Goal: Task Accomplishment & Management: Understand process/instructions

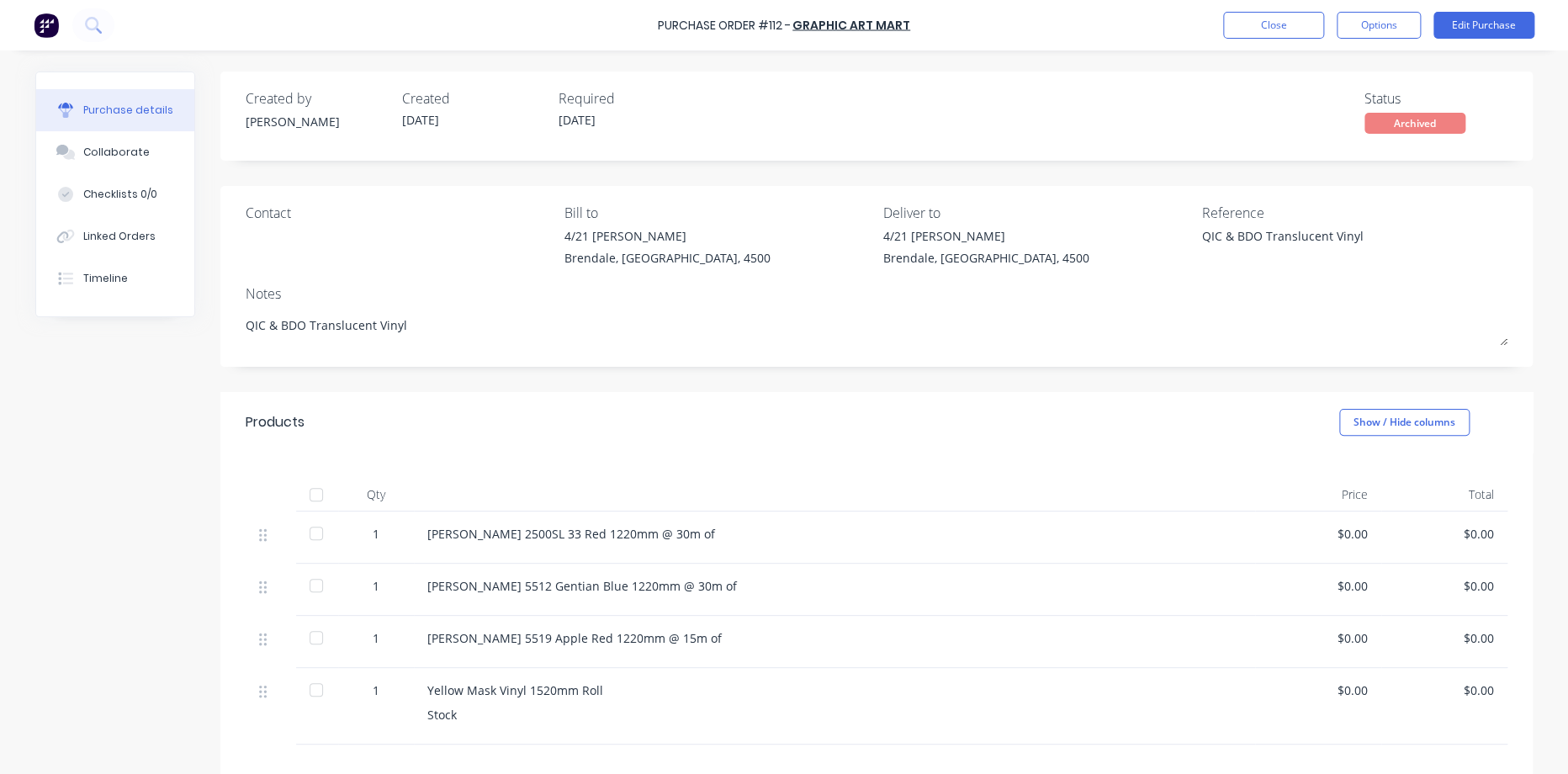
type textarea "x"
click at [1290, 34] on button "Close" at bounding box center [1274, 25] width 101 height 27
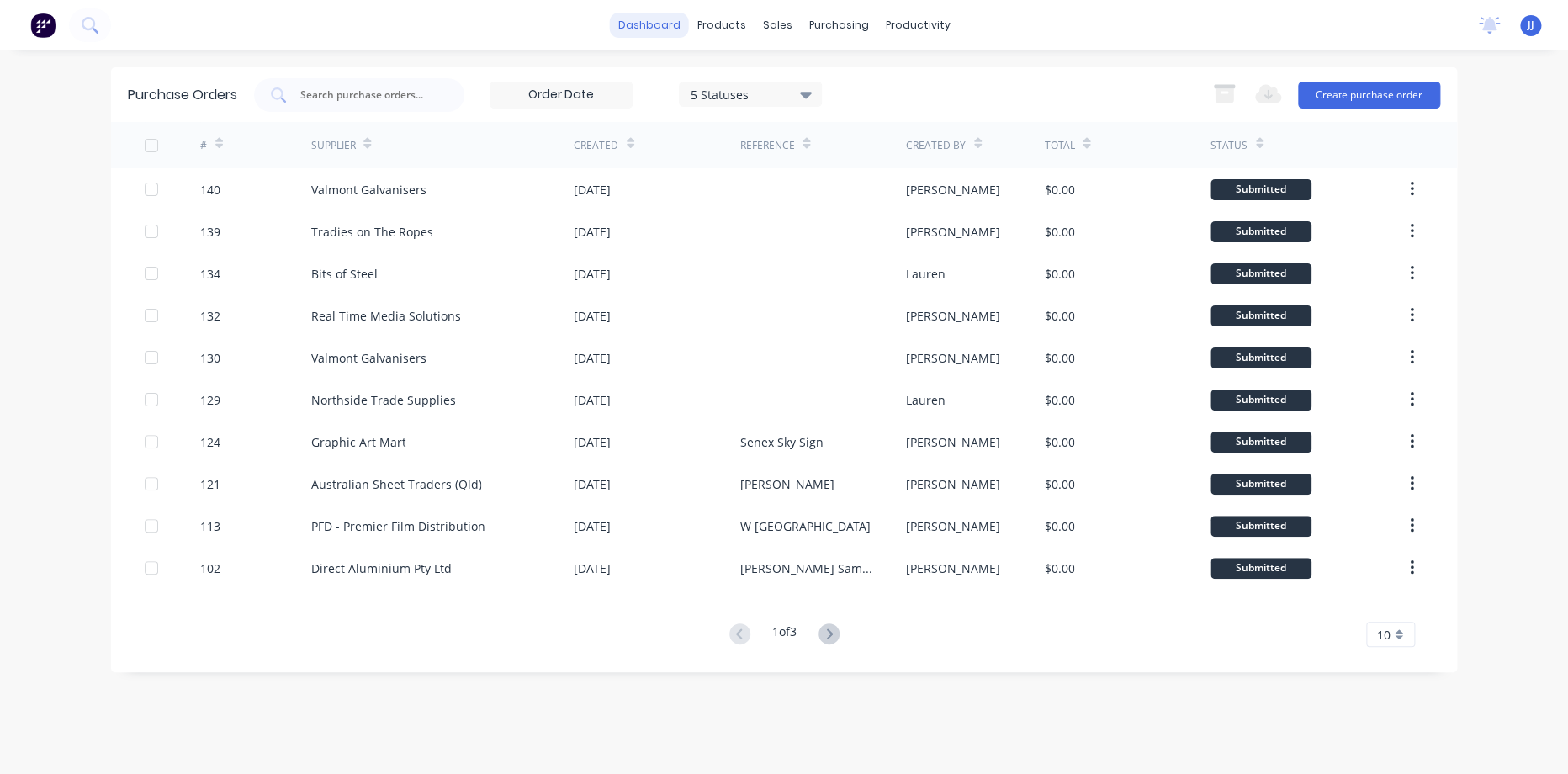
click at [666, 34] on link "dashboard" at bounding box center [649, 25] width 79 height 25
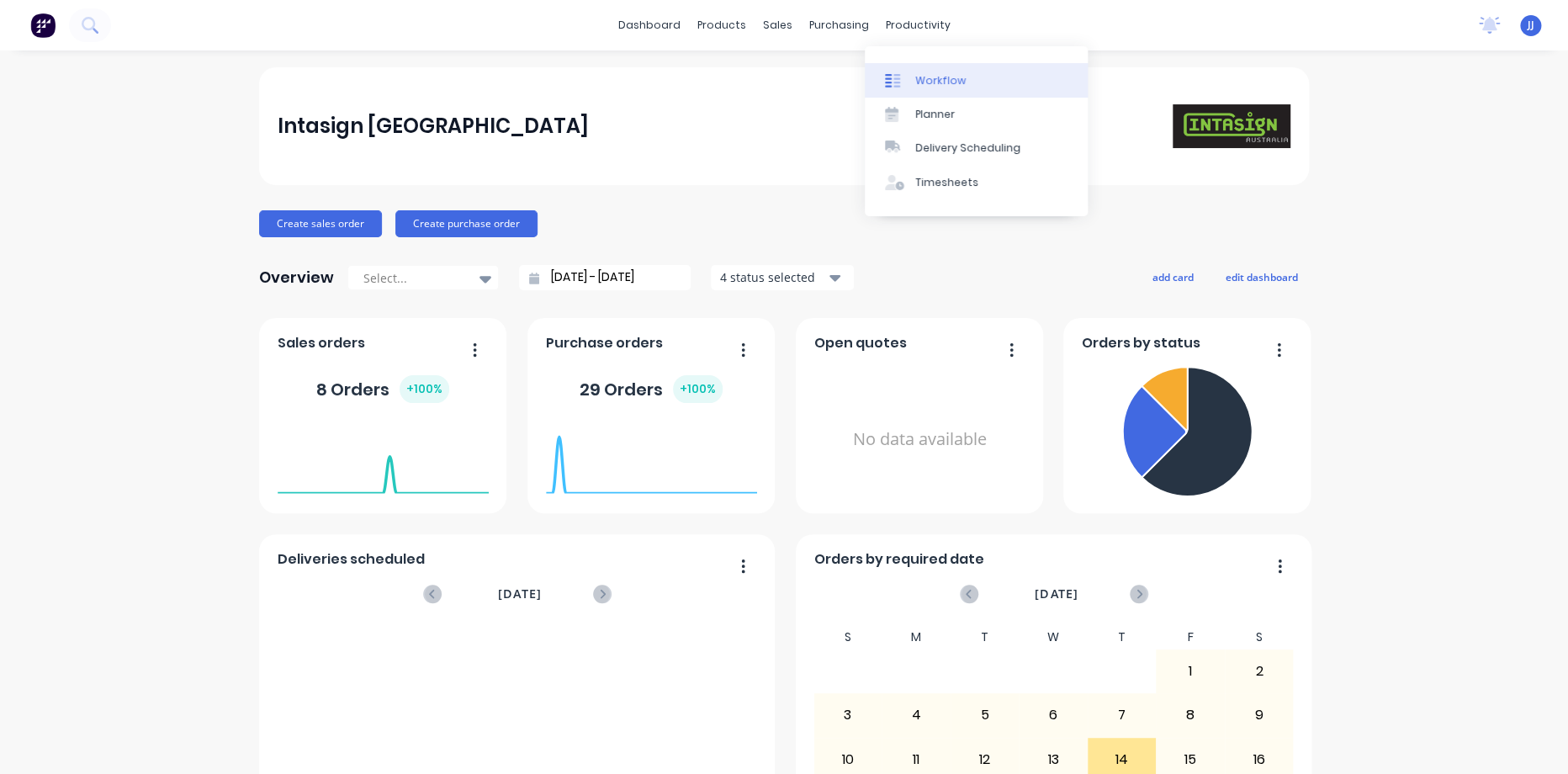
click at [930, 92] on link "Workflow" at bounding box center [976, 80] width 223 height 34
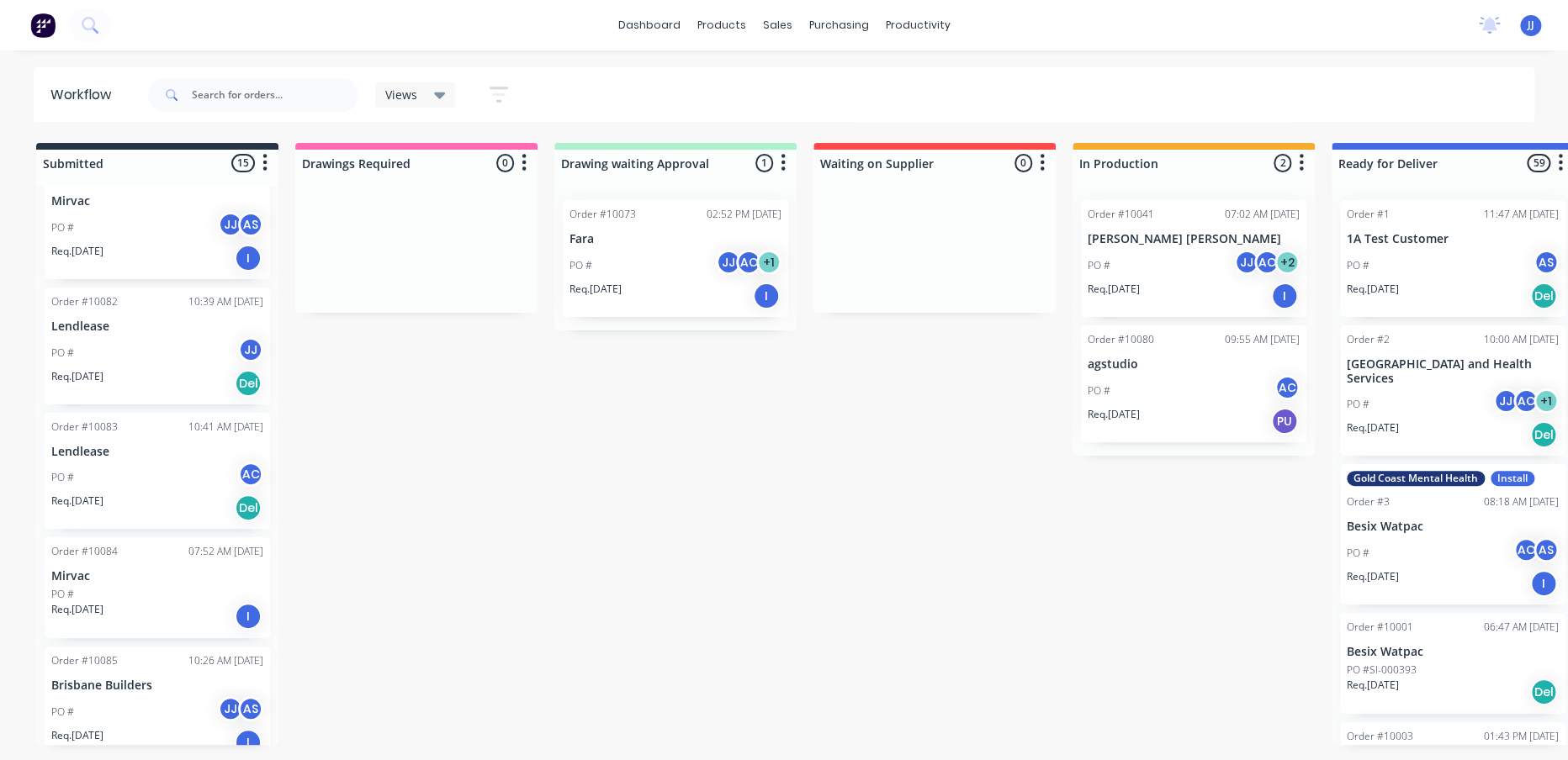
scroll to position [1274, 0]
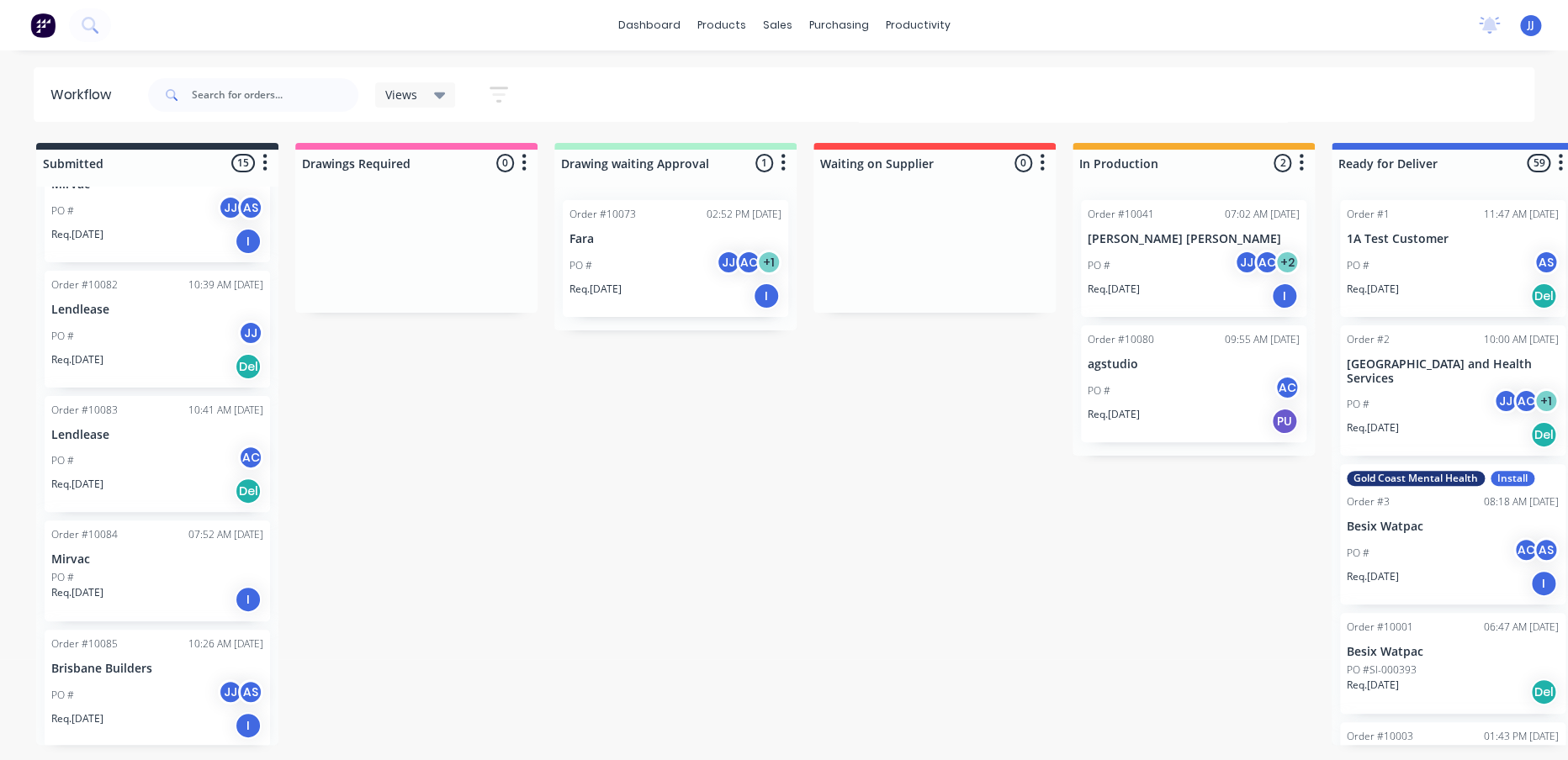
click at [147, 453] on div "PO # AC" at bounding box center [157, 460] width 212 height 32
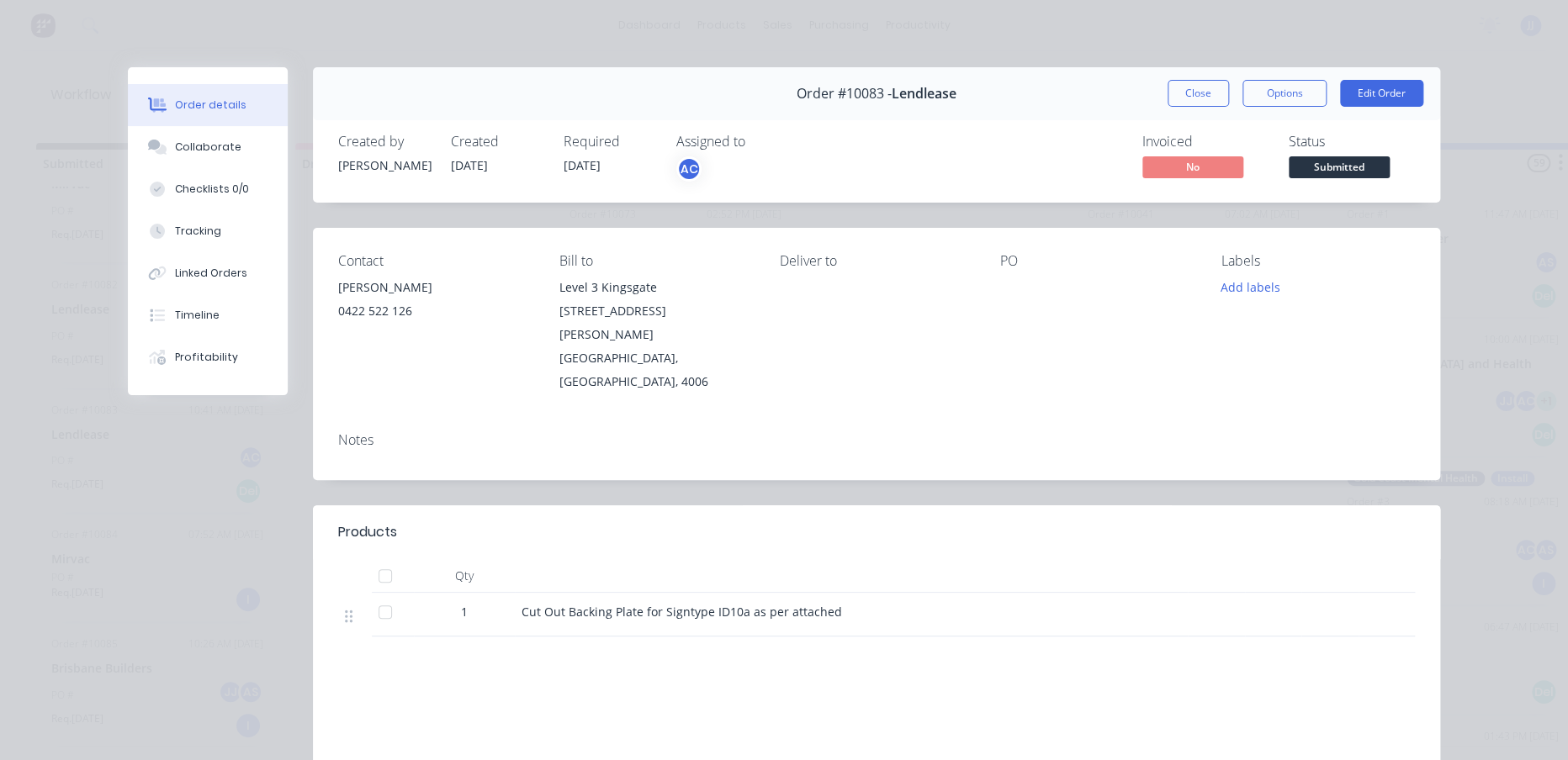
click at [52, 539] on div "Order details Collaborate Checklists 0/0 Tracking Linked Orders Timeline Profit…" at bounding box center [784, 380] width 1568 height 760
click at [1207, 97] on button "Close" at bounding box center [1198, 93] width 62 height 27
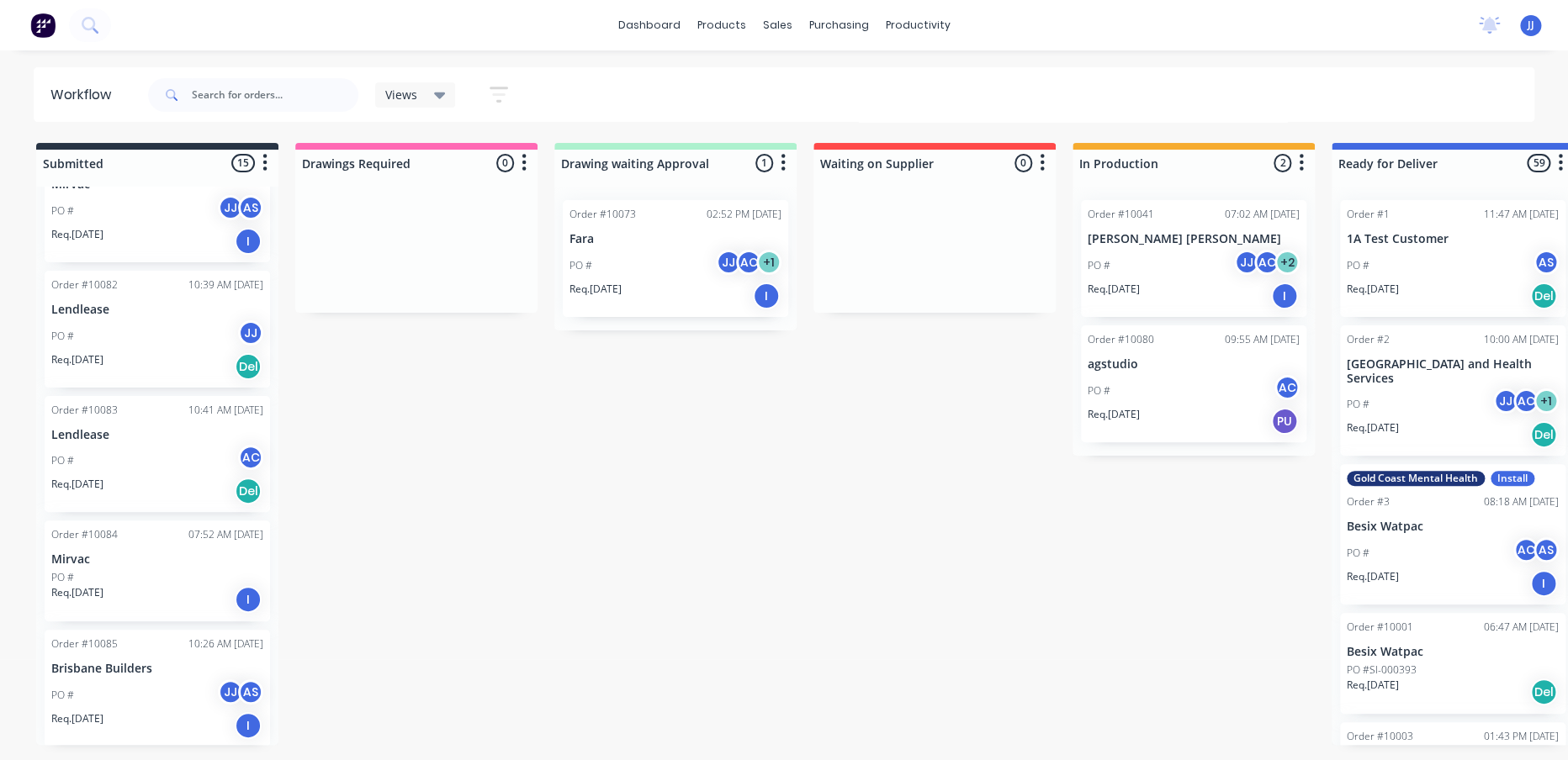
click at [202, 332] on div "PO # JJ" at bounding box center [157, 336] width 212 height 32
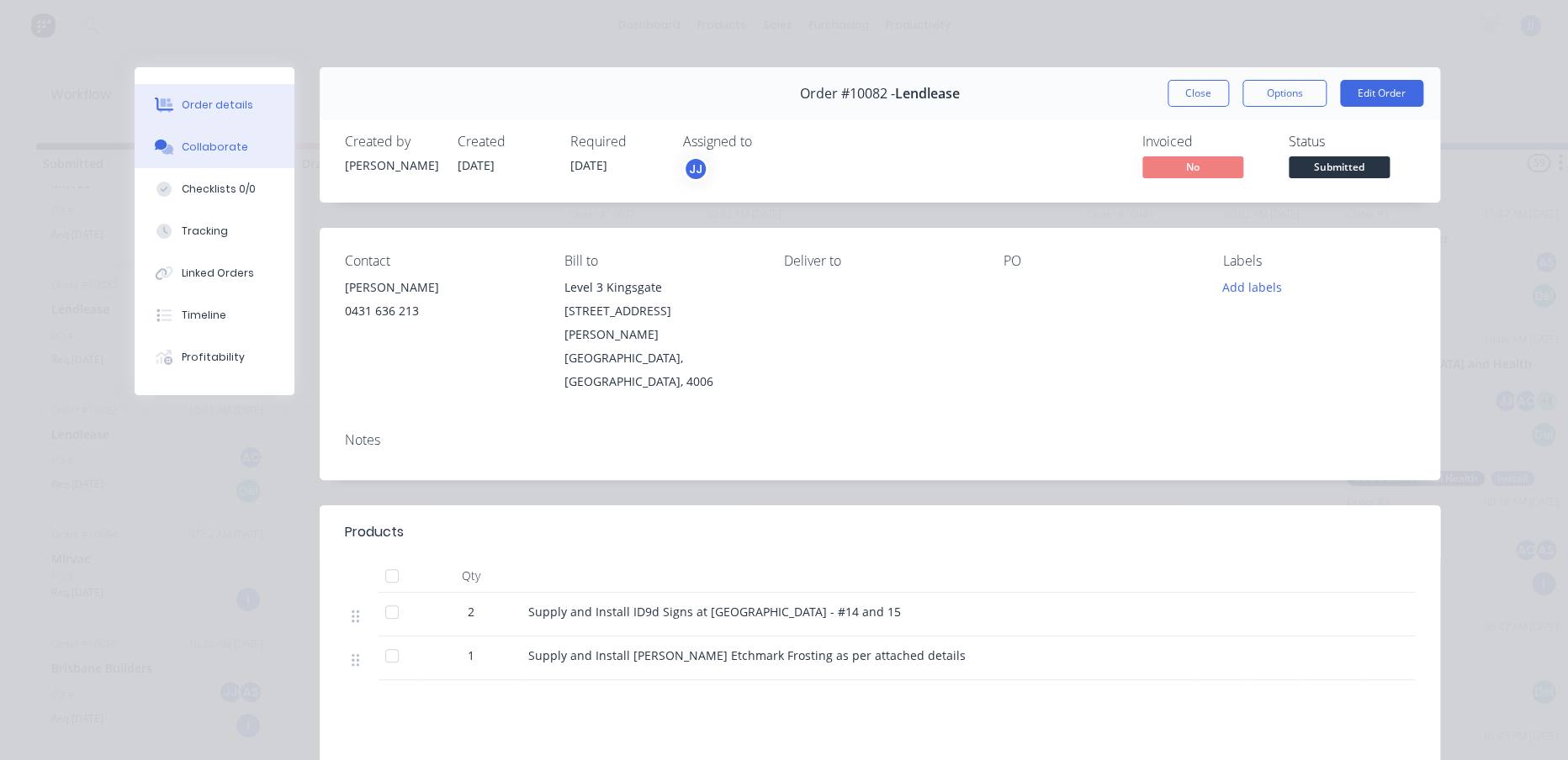
click at [195, 147] on div "Collaborate" at bounding box center [215, 147] width 67 height 15
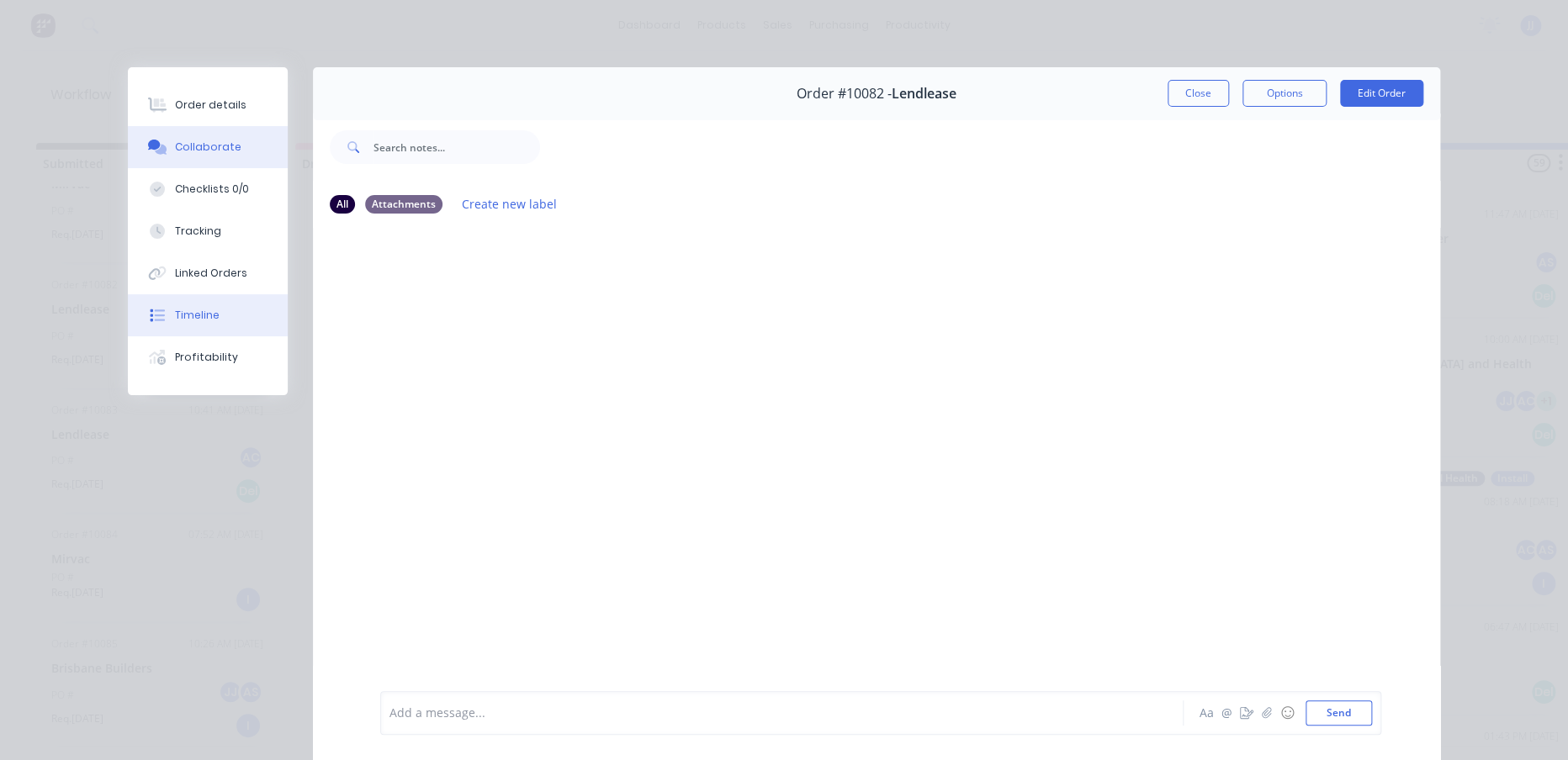
click at [205, 311] on div "Timeline" at bounding box center [196, 314] width 44 height 15
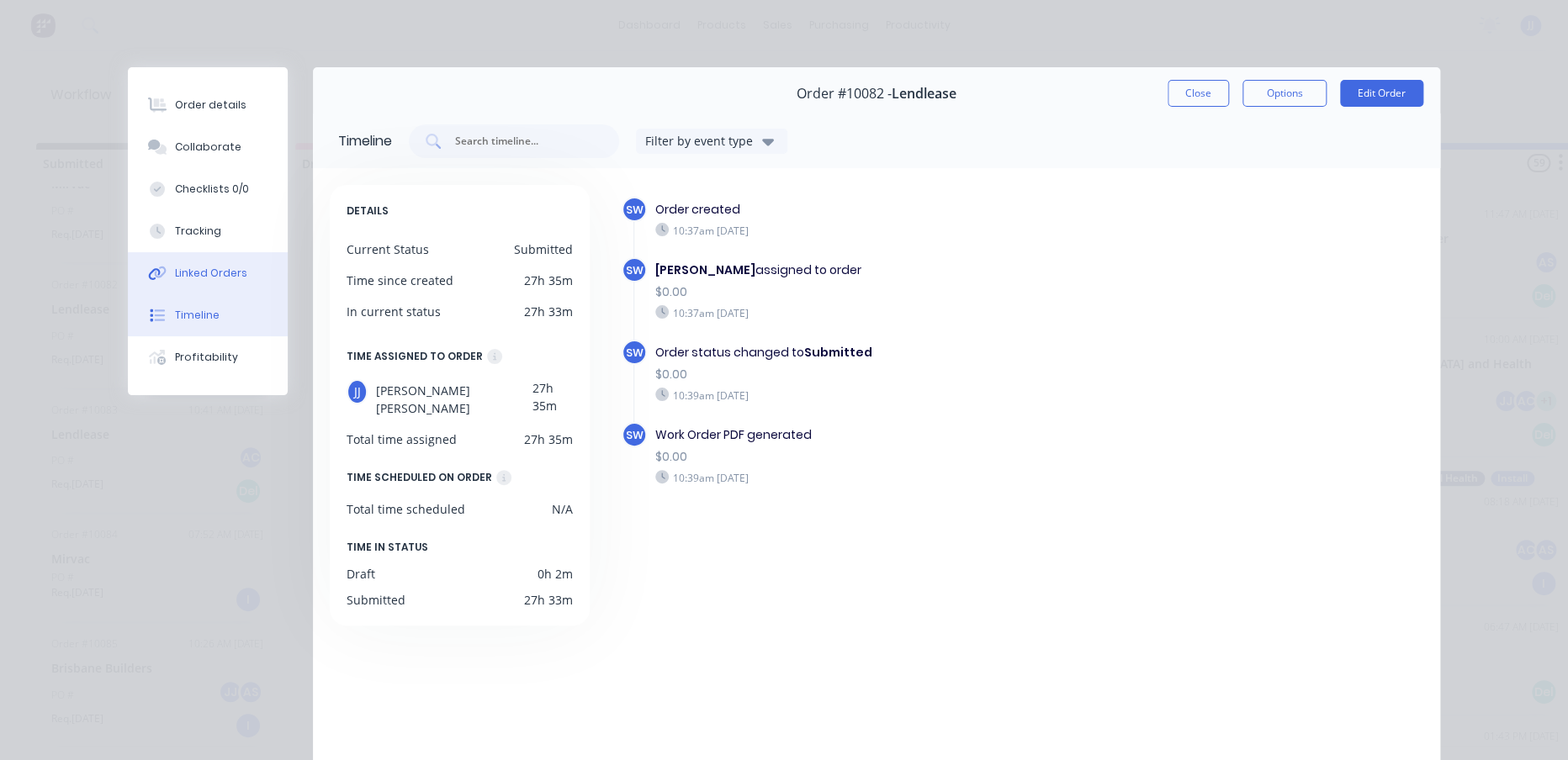
click at [205, 272] on div "Linked Orders" at bounding box center [210, 273] width 72 height 15
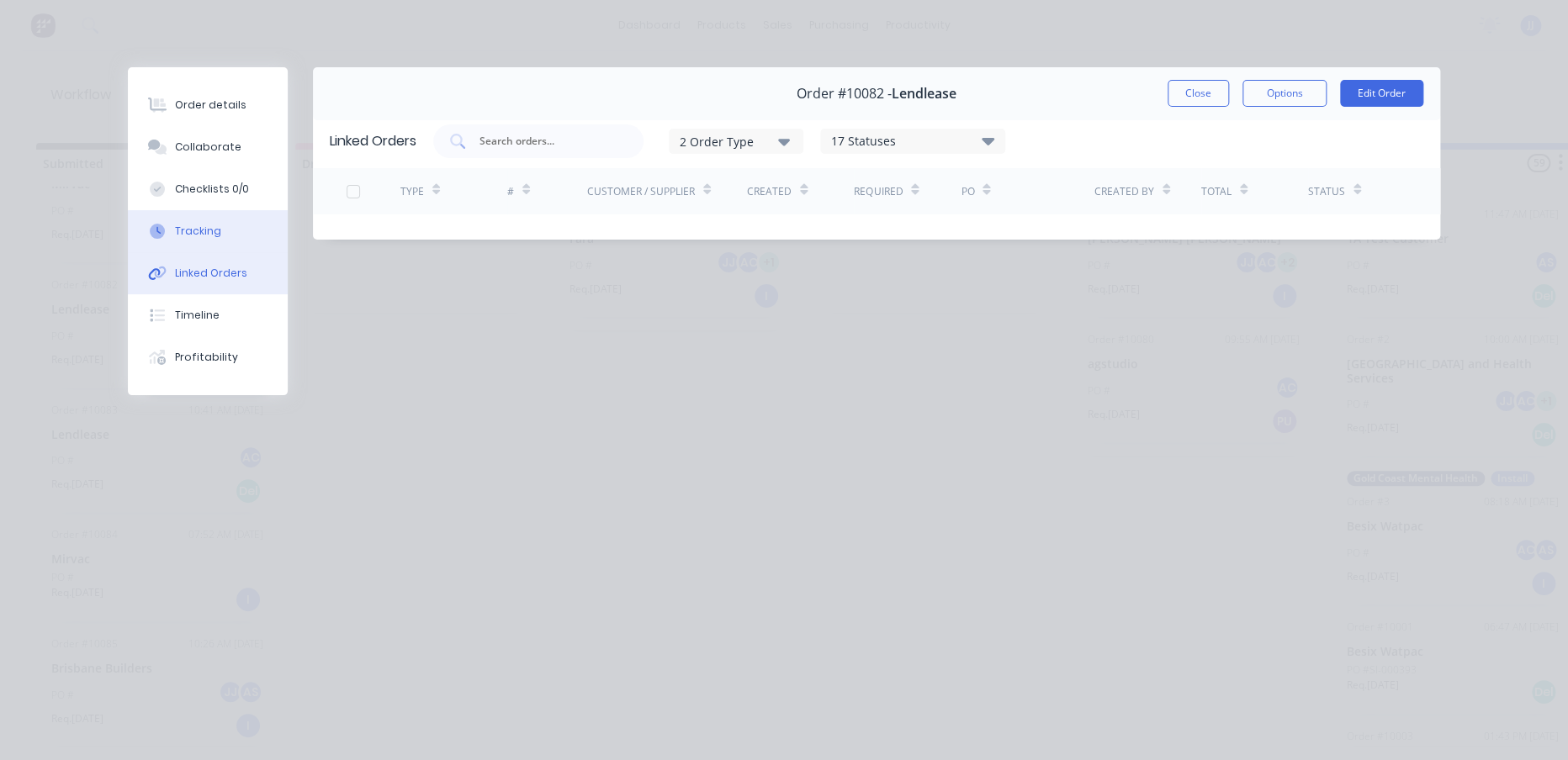
click at [202, 241] on button "Tracking" at bounding box center [208, 231] width 160 height 42
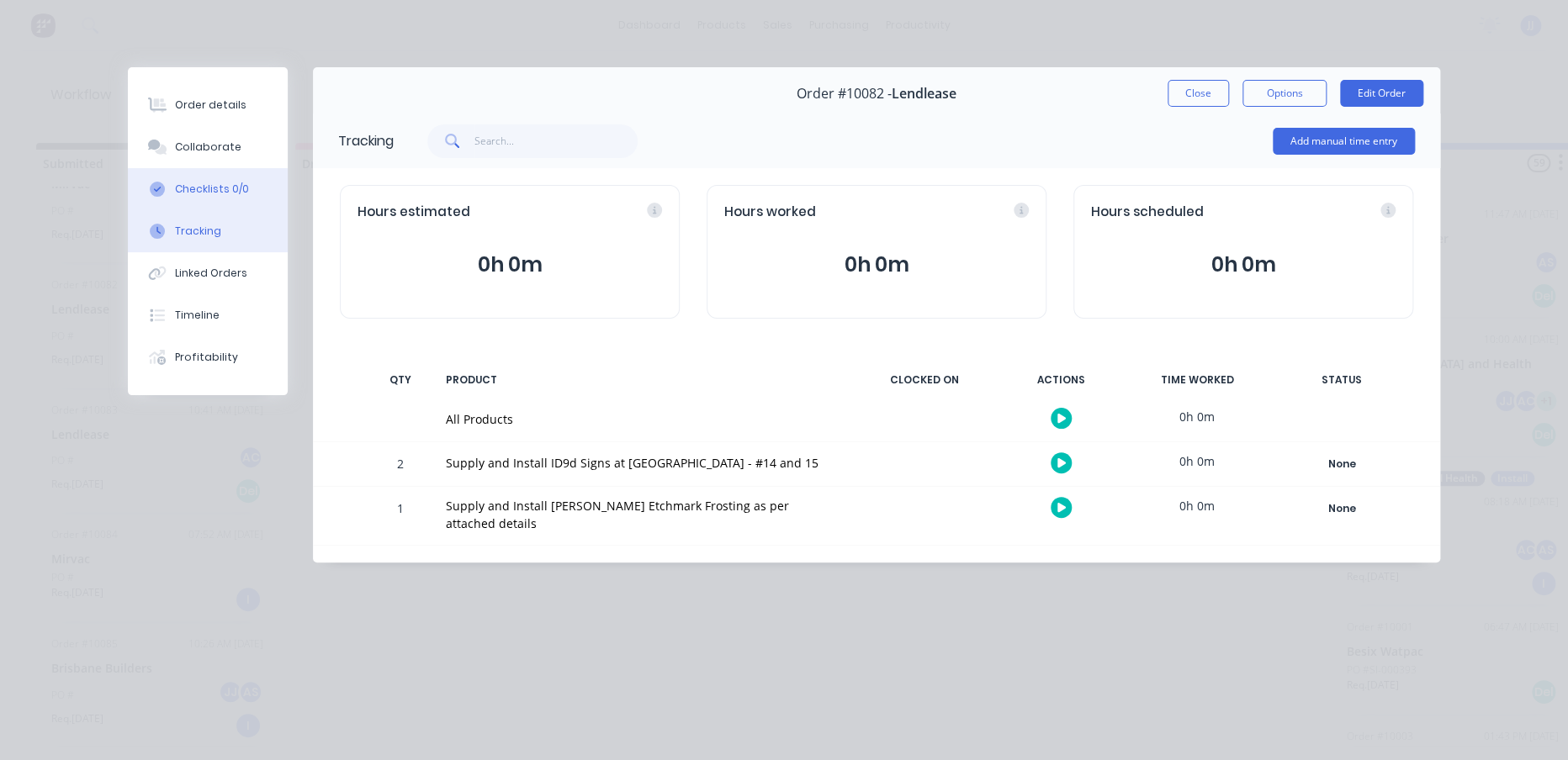
click at [202, 198] on button "Checklists 0/0" at bounding box center [208, 189] width 160 height 42
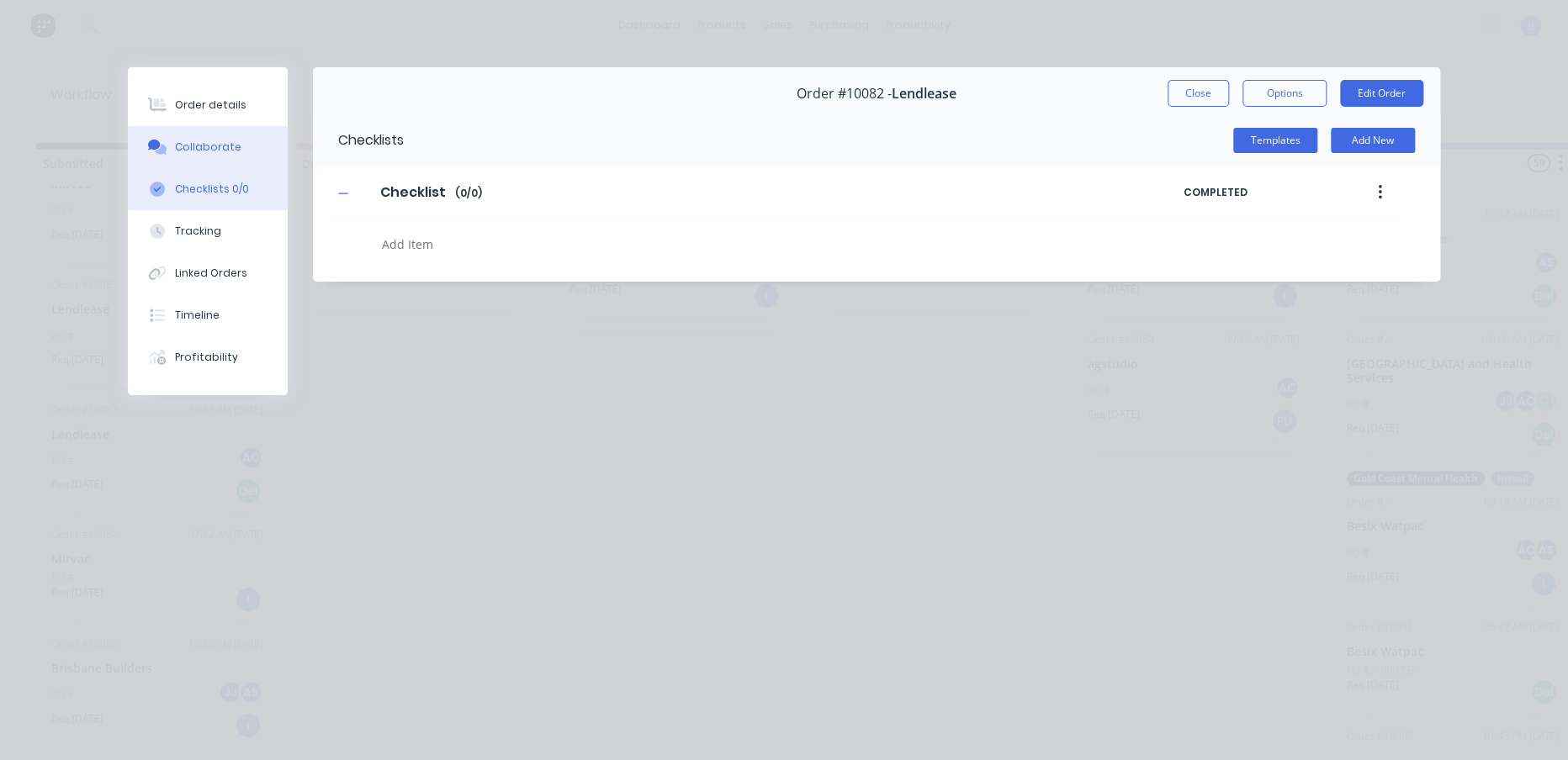
click at [189, 164] on button "Collaborate" at bounding box center [208, 147] width 160 height 42
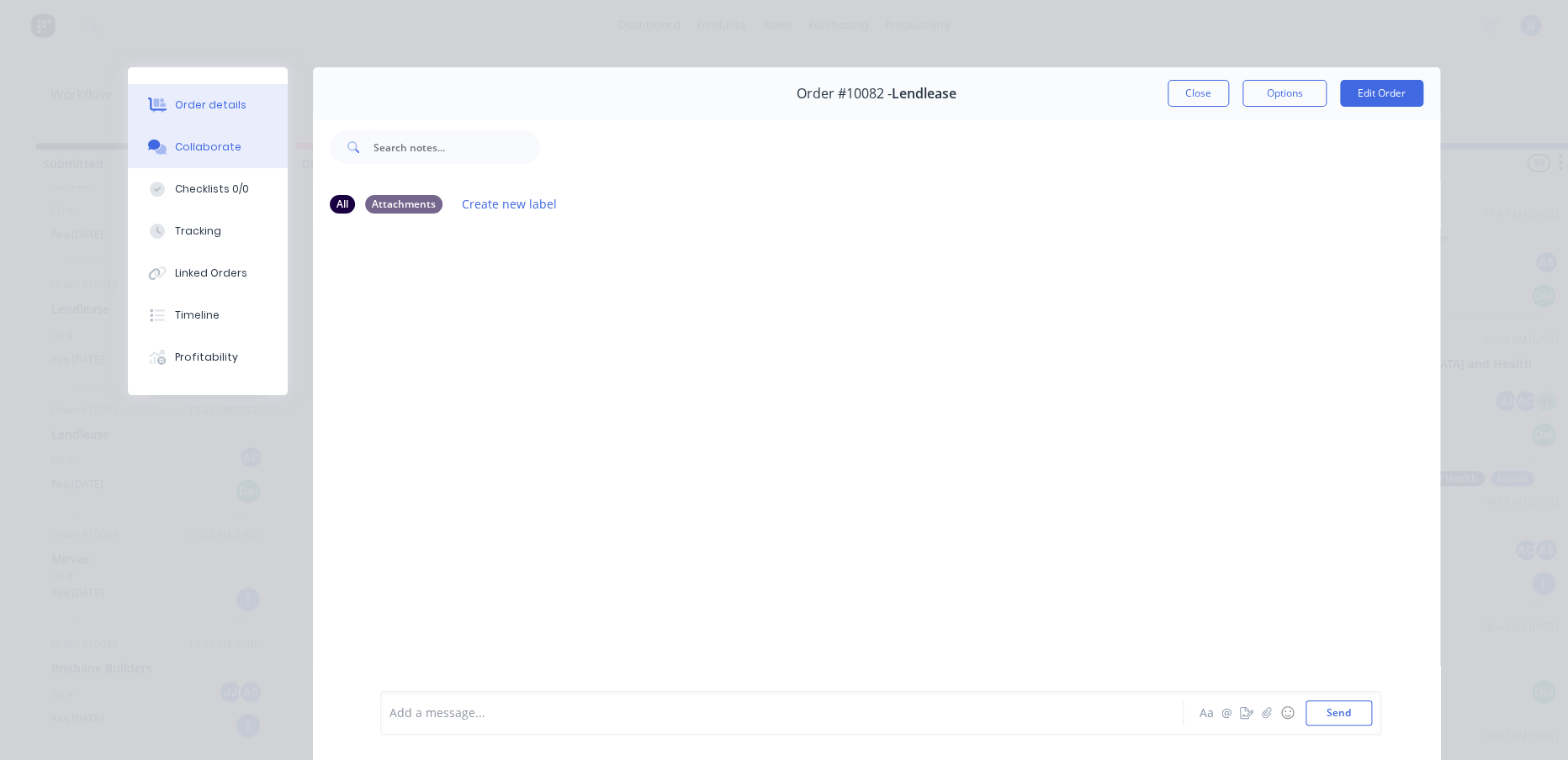
click at [228, 115] on button "Order details" at bounding box center [208, 105] width 160 height 42
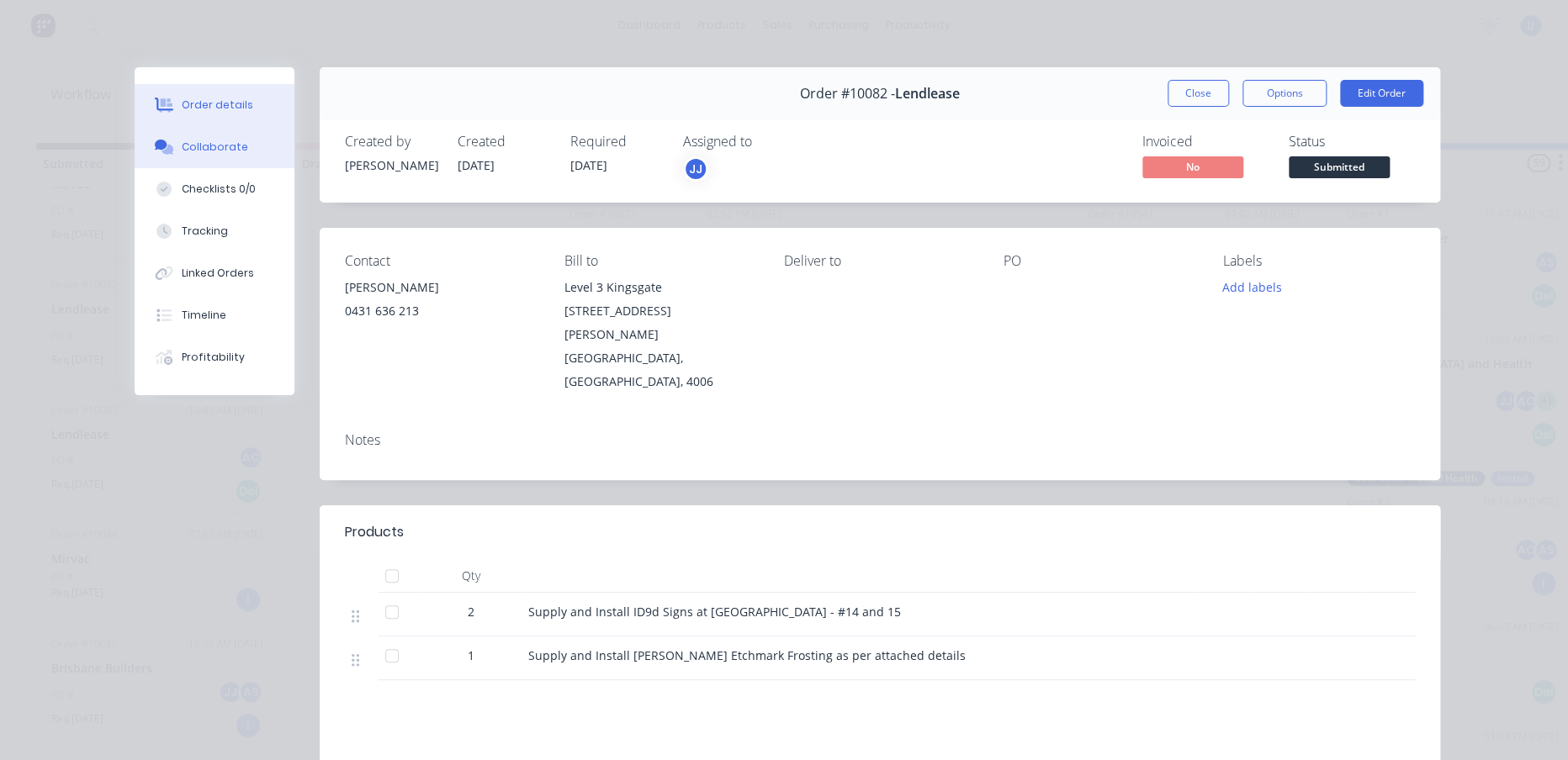
click at [227, 145] on div "Collaborate" at bounding box center [215, 147] width 67 height 15
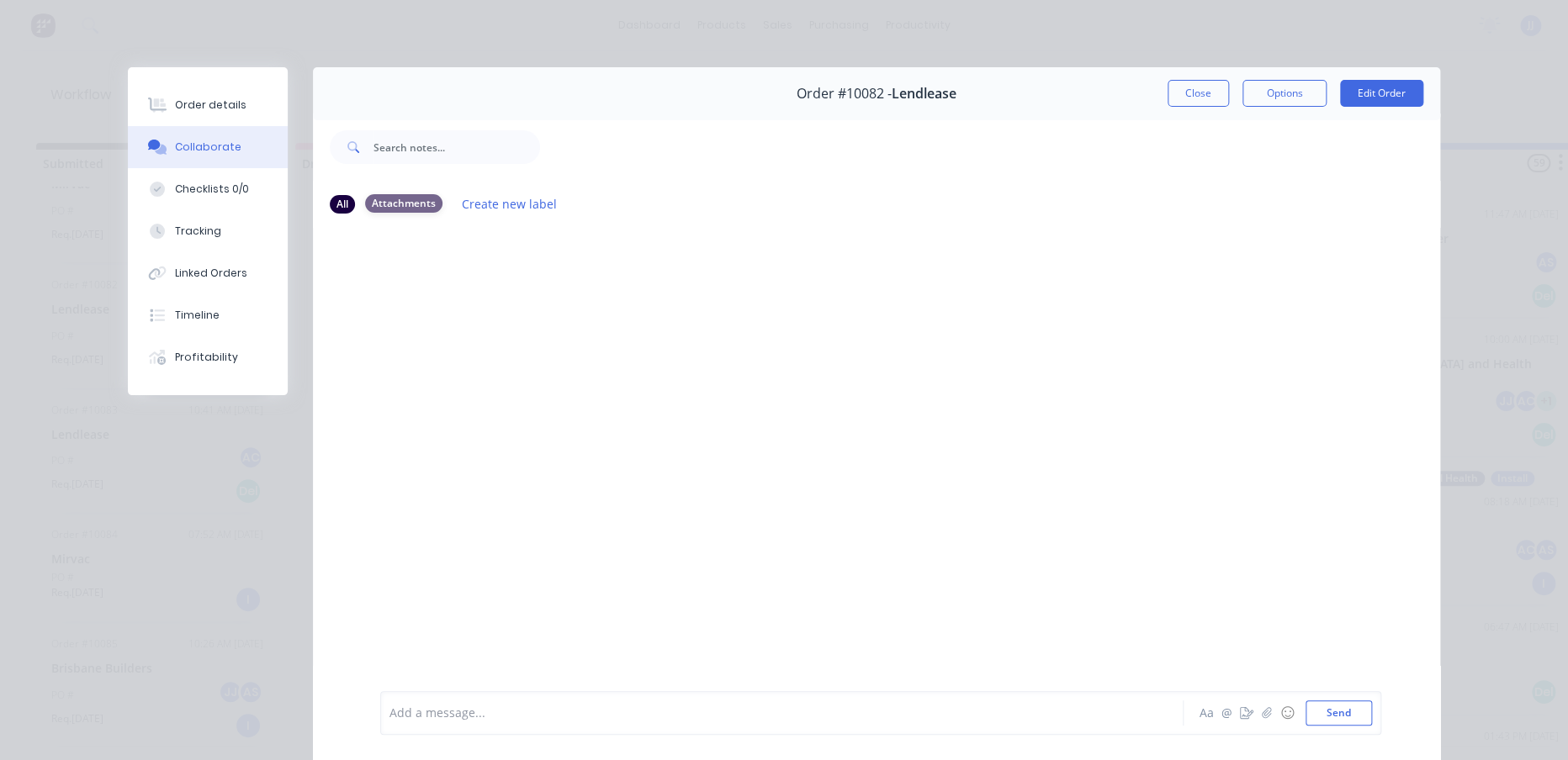
click at [387, 208] on div "Attachments" at bounding box center [403, 203] width 77 height 18
click at [330, 202] on div "All" at bounding box center [342, 203] width 25 height 18
click at [178, 347] on button "Profitability" at bounding box center [208, 357] width 160 height 42
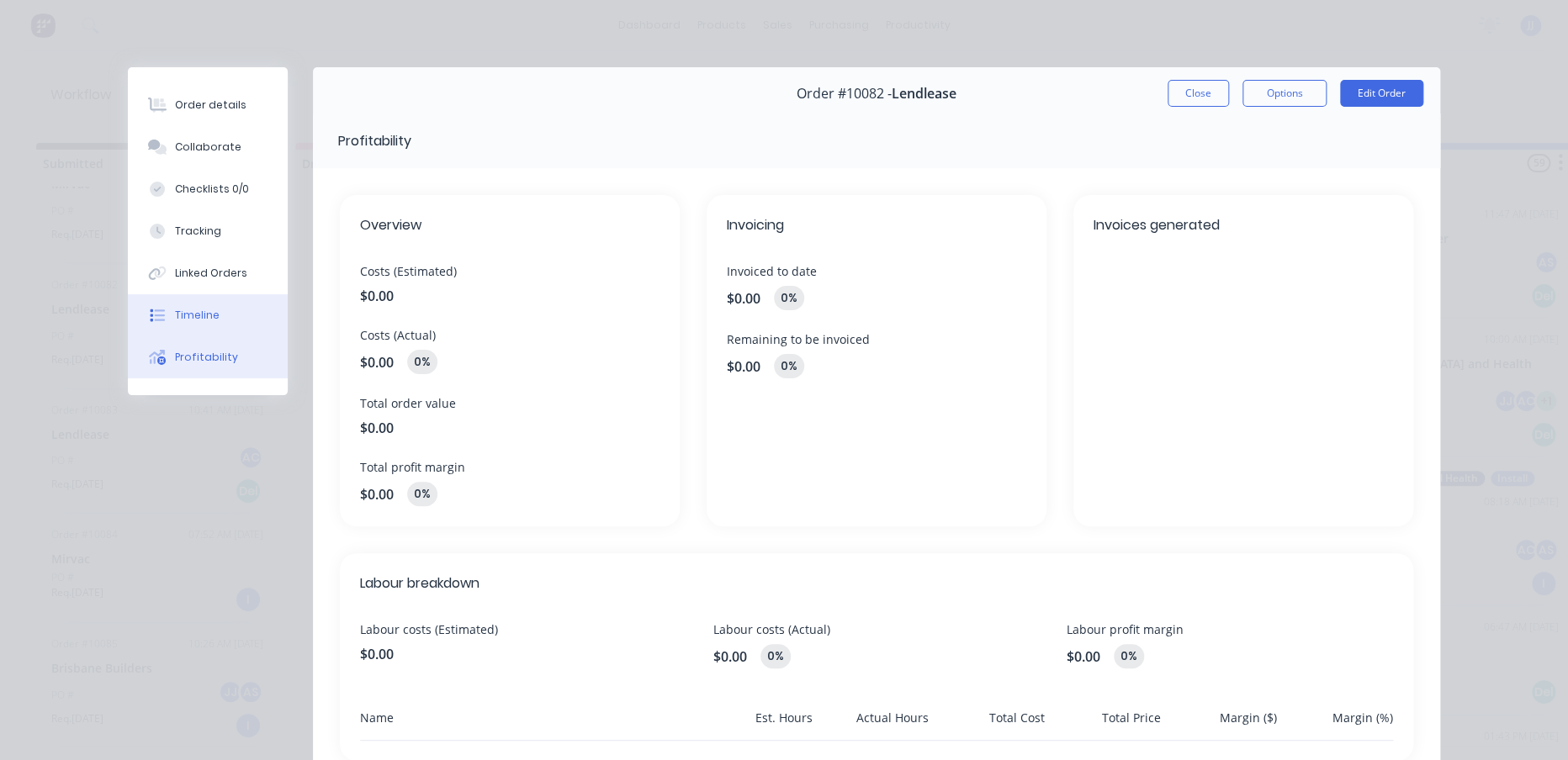
click at [192, 324] on button "Timeline" at bounding box center [208, 315] width 160 height 42
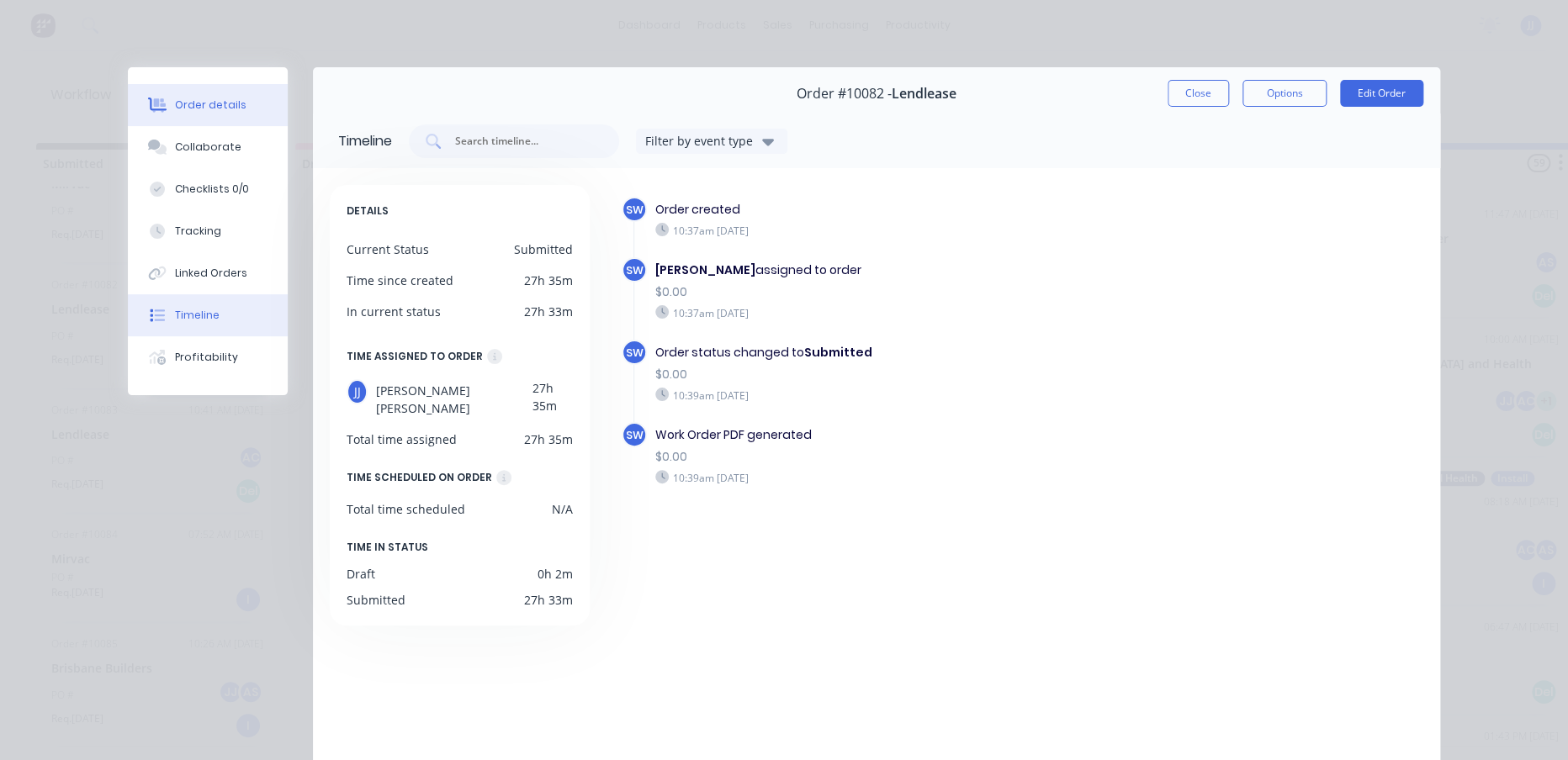
click at [215, 122] on button "Order details" at bounding box center [208, 105] width 160 height 42
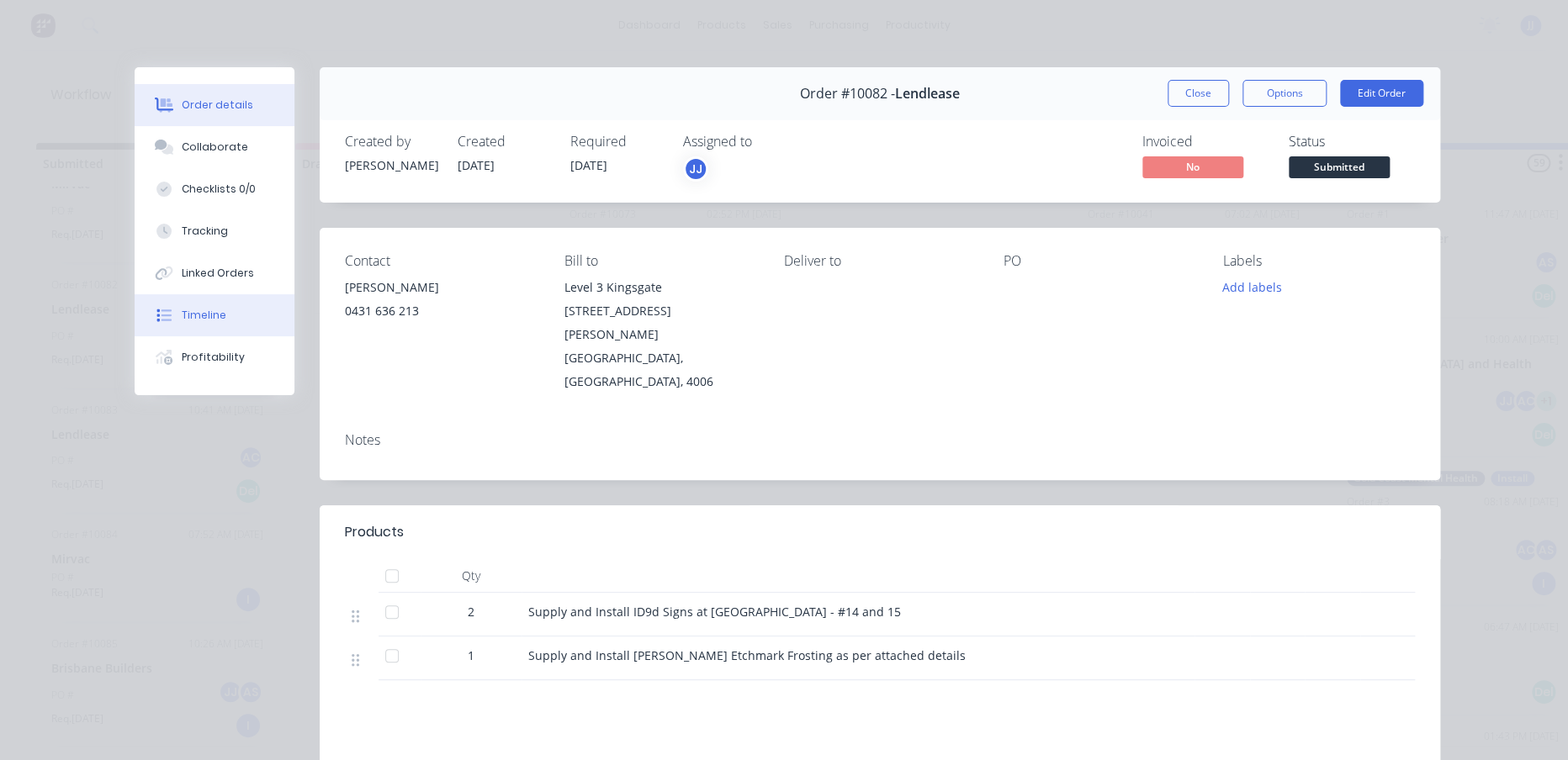
click at [210, 314] on div "Timeline" at bounding box center [203, 314] width 44 height 15
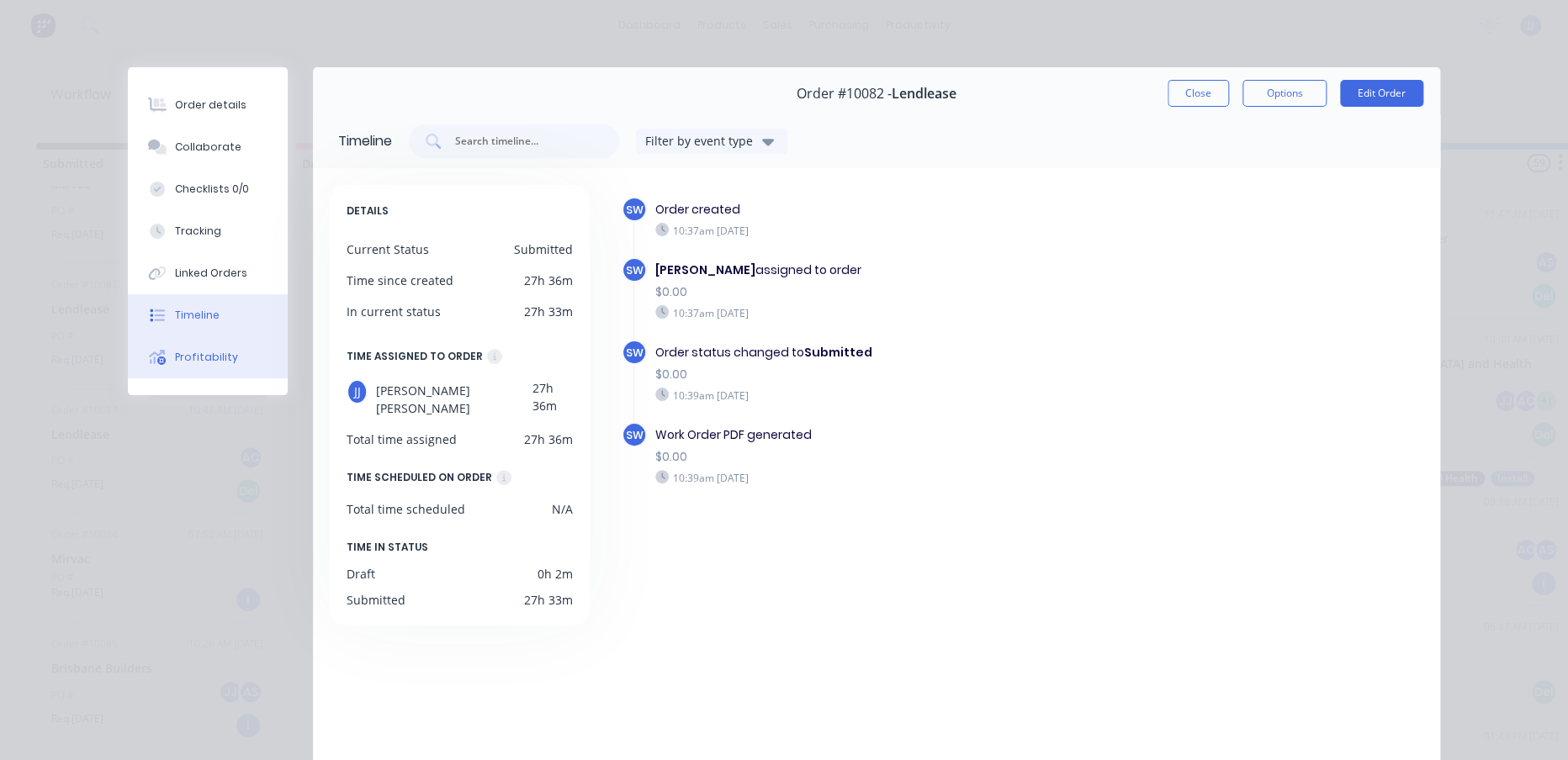
click at [209, 368] on button "Profitability" at bounding box center [208, 357] width 160 height 42
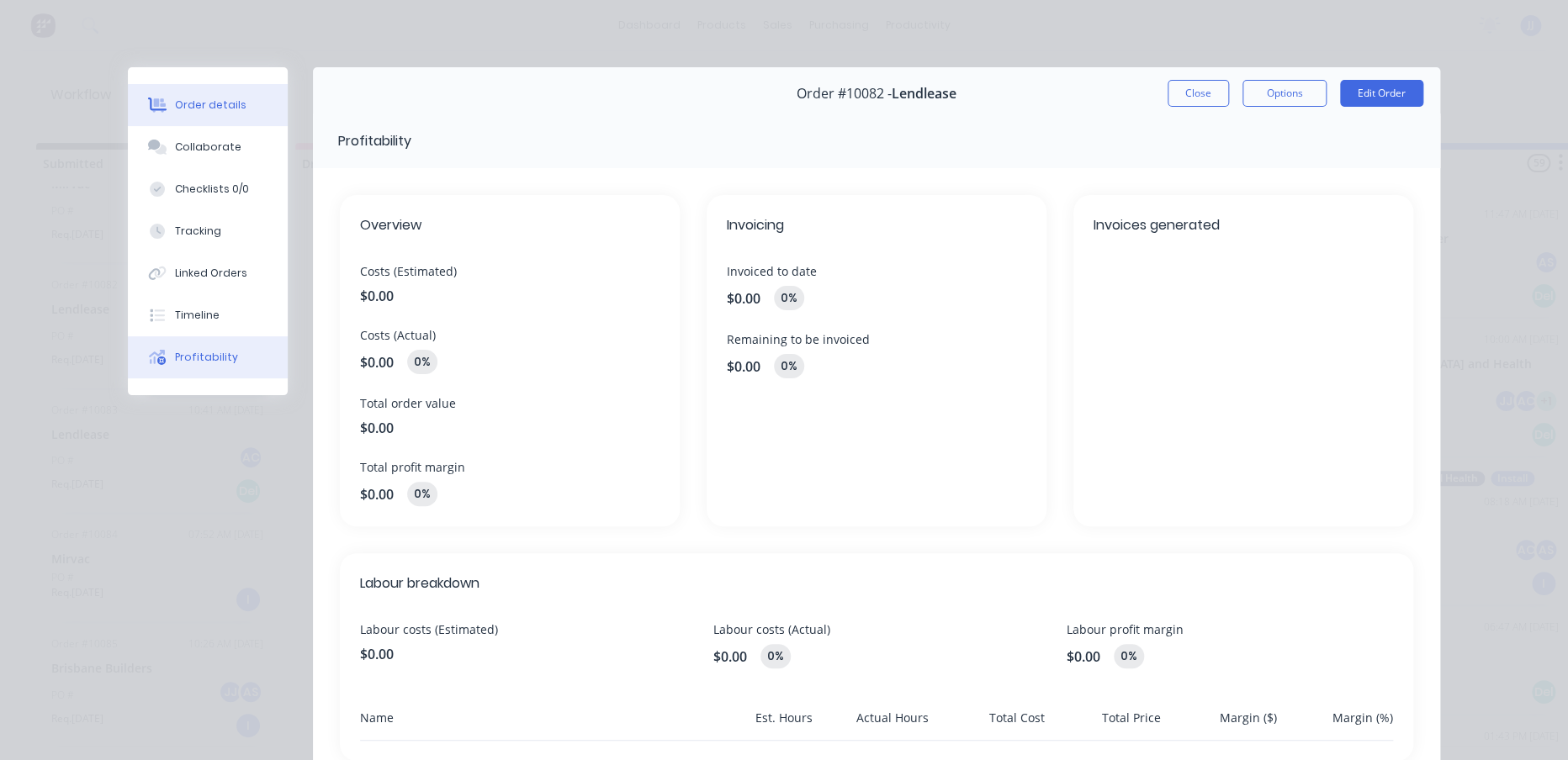
click at [236, 102] on button "Order details" at bounding box center [208, 105] width 160 height 42
